Goal: Go to known website: Access a specific website the user already knows

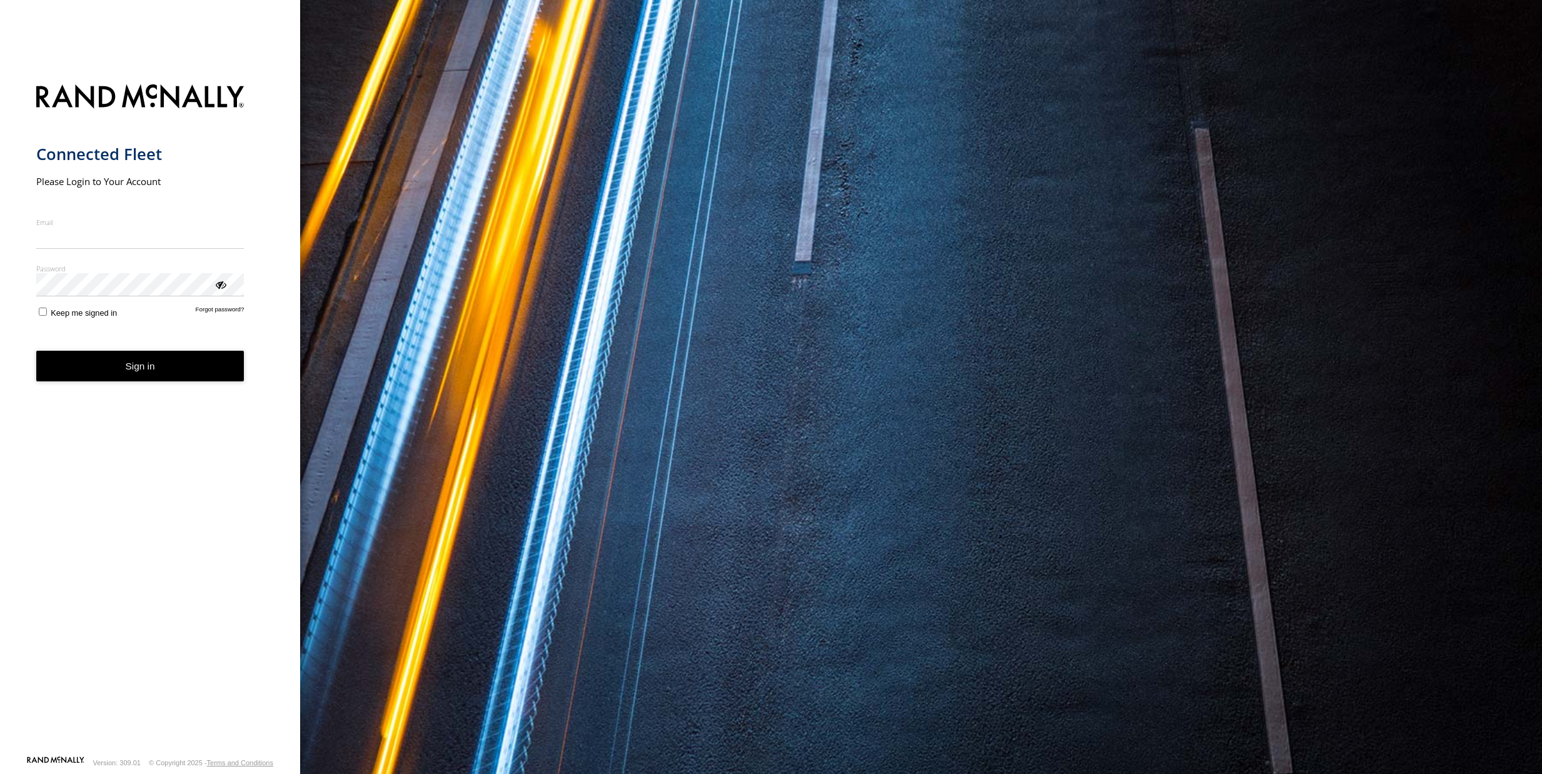
type input "**********"
click at [221, 381] on button "Sign in" at bounding box center [140, 366] width 208 height 31
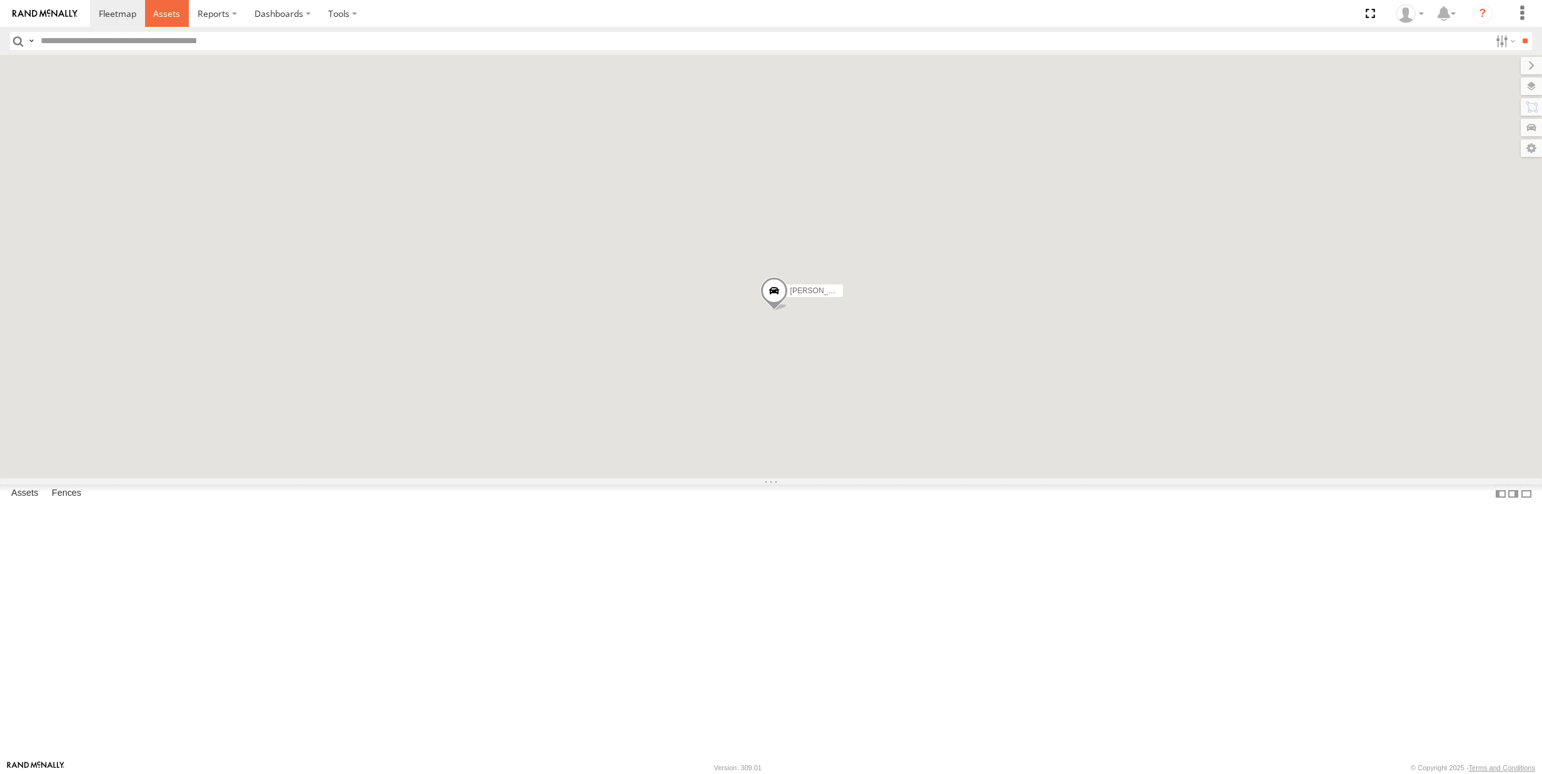
click at [164, 19] on span at bounding box center [166, 14] width 27 height 12
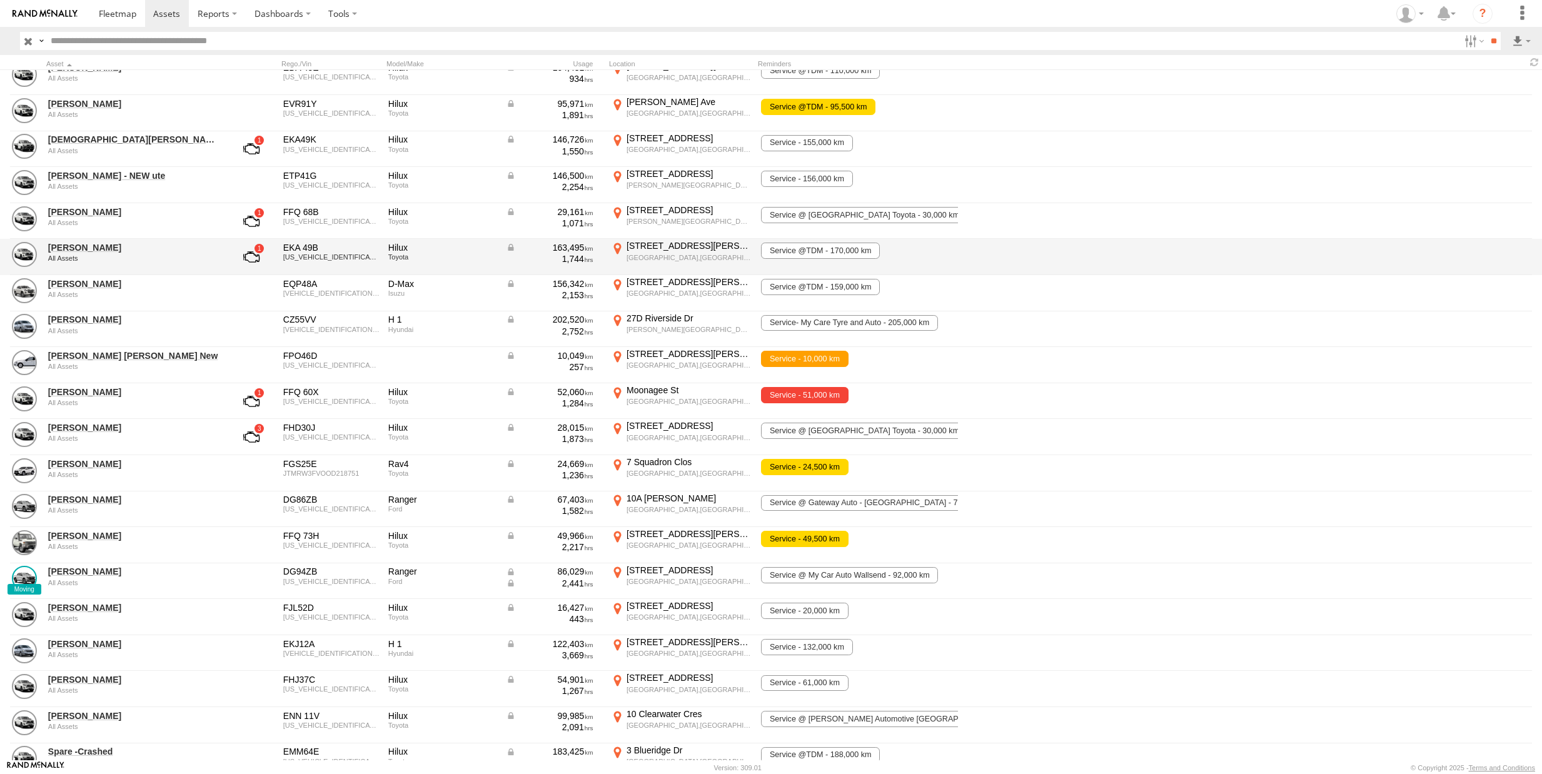
scroll to position [13, 0]
